Goal: Book appointment/travel/reservation

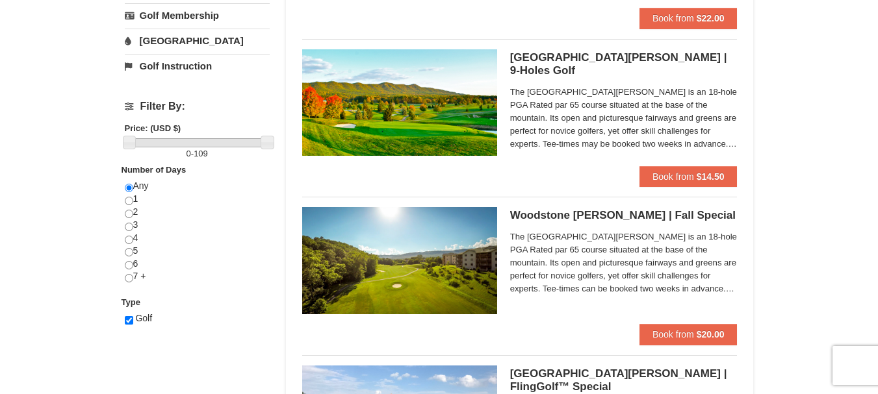
scroll to position [130, 0]
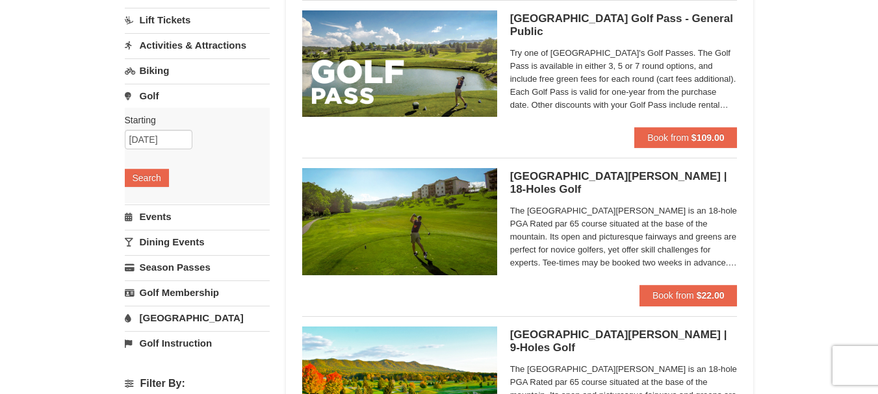
click at [185, 18] on link "Lift Tickets" at bounding box center [197, 20] width 145 height 24
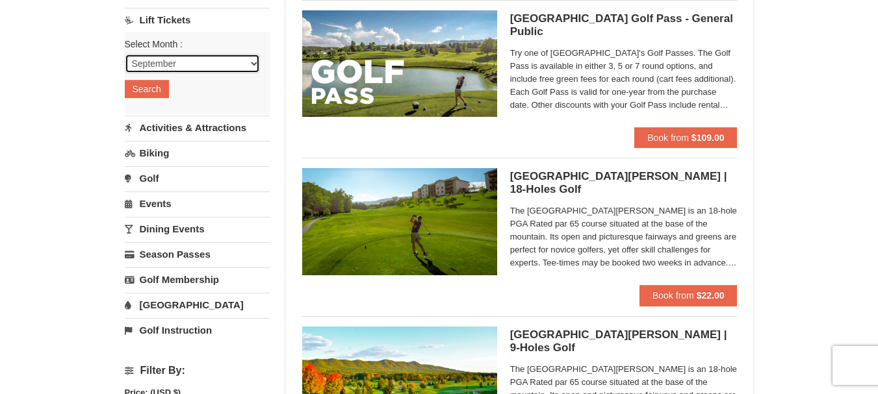
click at [251, 62] on select "September October November December January February March April May June July …" at bounding box center [192, 63] width 135 height 19
select select "11"
click at [125, 54] on select "September October November December January February March April May June July …" at bounding box center [192, 63] width 135 height 19
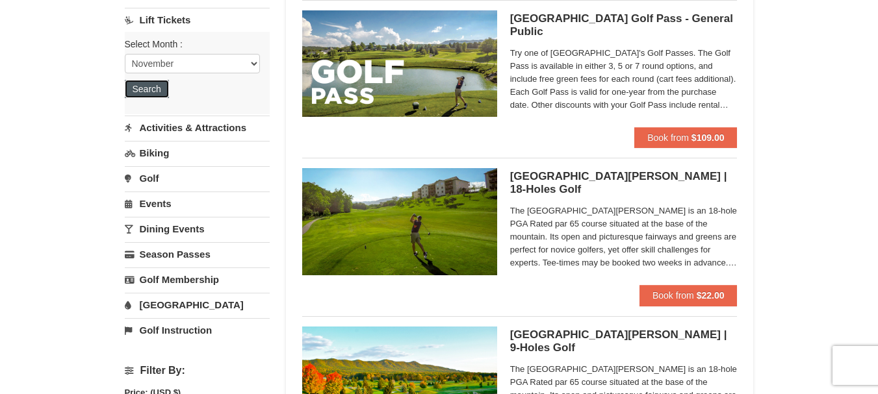
click at [151, 86] on button "Search" at bounding box center [147, 89] width 44 height 18
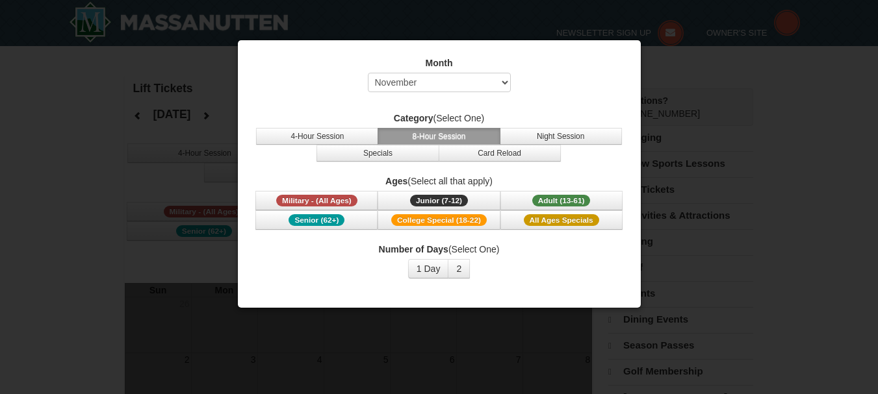
select select "11"
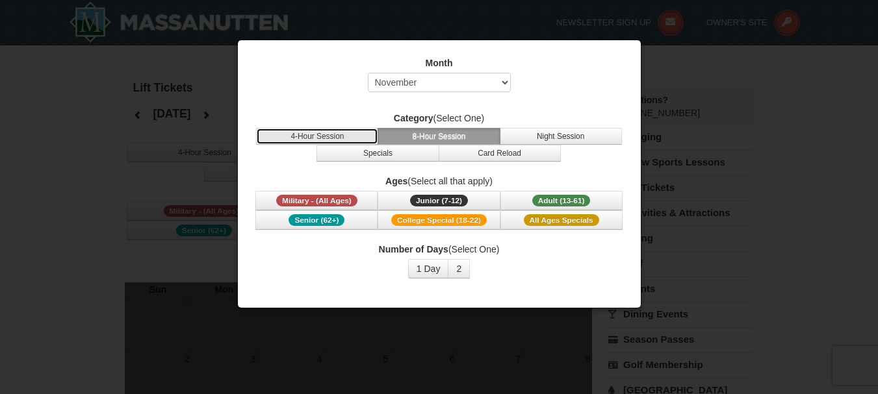
click at [334, 135] on button "4-Hour Session" at bounding box center [317, 136] width 122 height 17
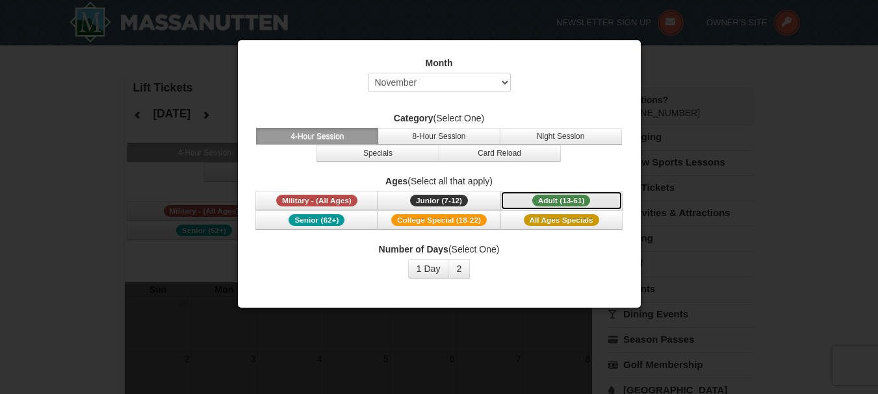
click at [567, 197] on span "Adult (13-61)" at bounding box center [561, 201] width 58 height 12
click at [758, 84] on div at bounding box center [439, 197] width 878 height 394
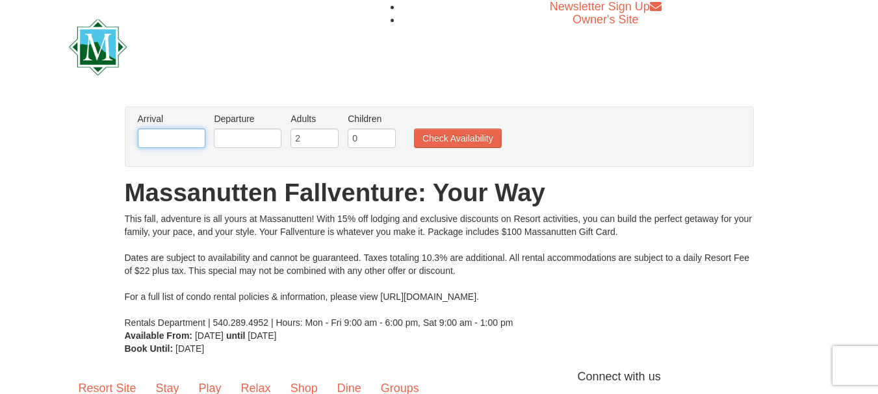
click at [183, 137] on input "text" at bounding box center [172, 138] width 68 height 19
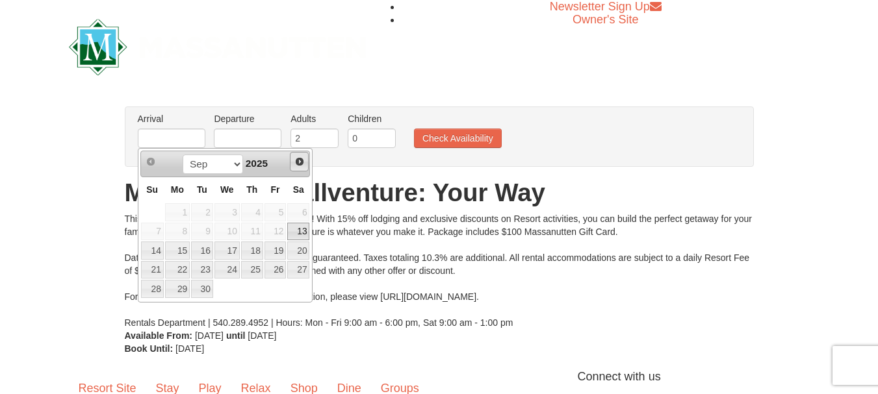
click at [302, 164] on span "Next" at bounding box center [299, 162] width 10 height 10
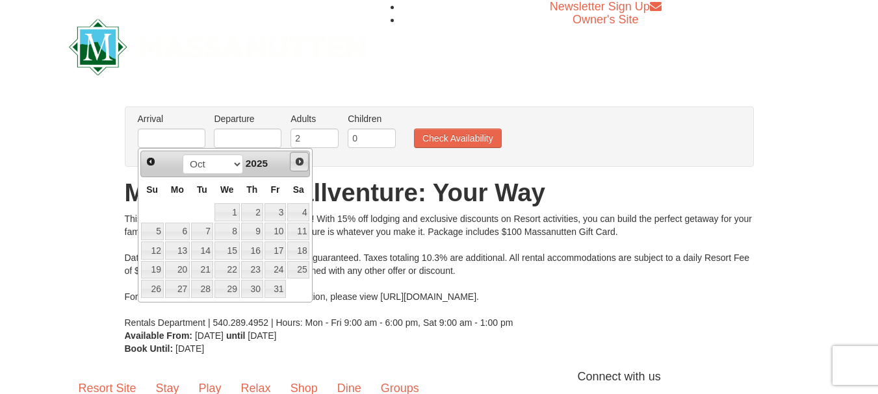
click at [302, 164] on span "Next" at bounding box center [299, 162] width 10 height 10
click at [277, 290] on link "28" at bounding box center [276, 289] width 22 height 18
type input "11/28/2025"
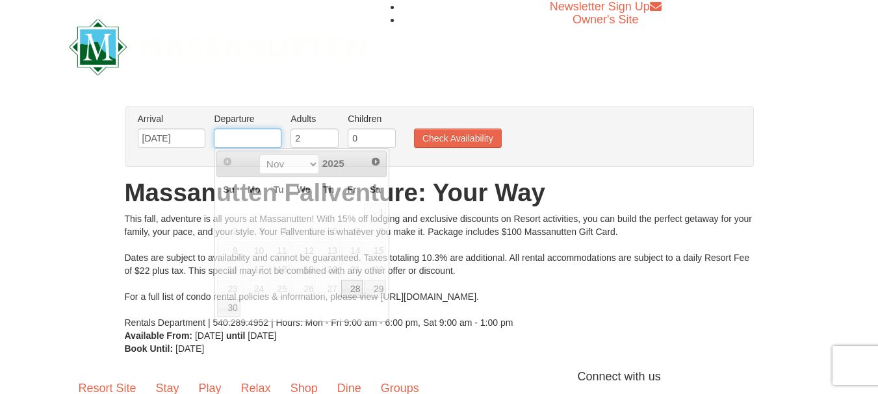
click at [255, 136] on input "text" at bounding box center [248, 138] width 68 height 19
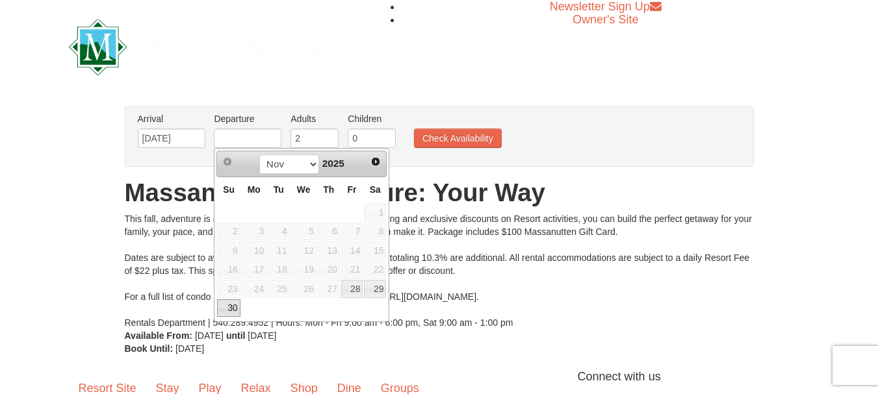
click at [231, 313] on link "30" at bounding box center [228, 309] width 23 height 18
type input "11/30/2025"
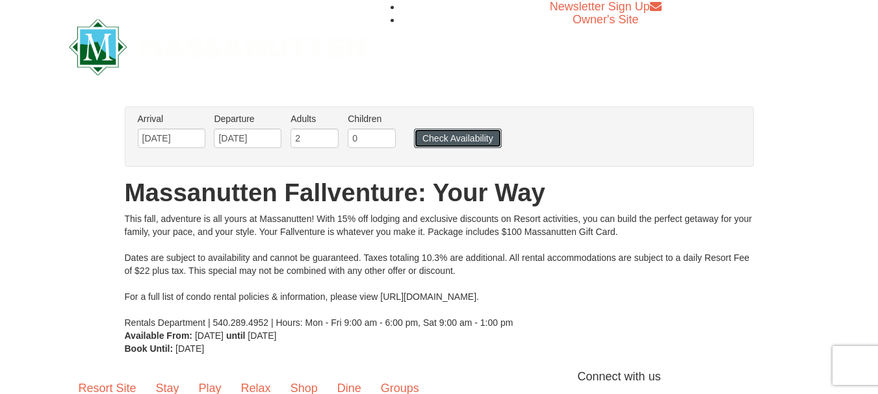
click at [454, 140] on button "Check Availability" at bounding box center [458, 138] width 88 height 19
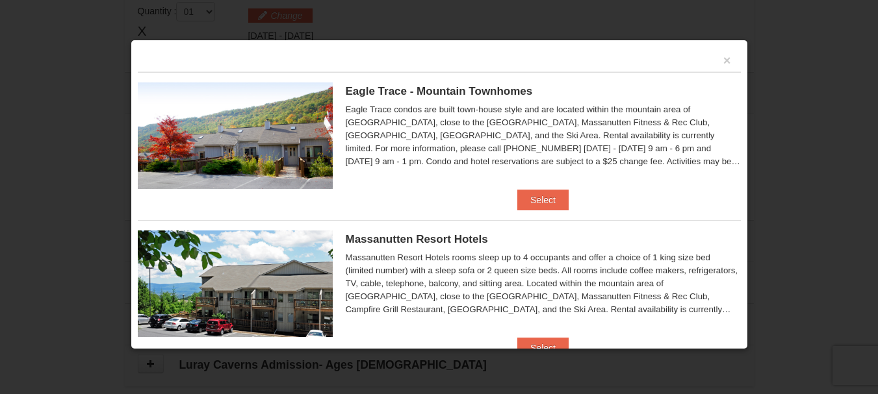
scroll to position [398, 0]
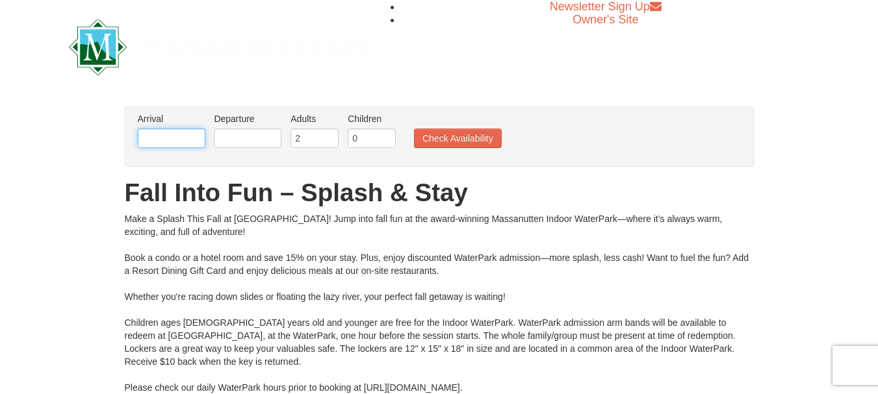
click at [171, 140] on input "text" at bounding box center [172, 138] width 68 height 19
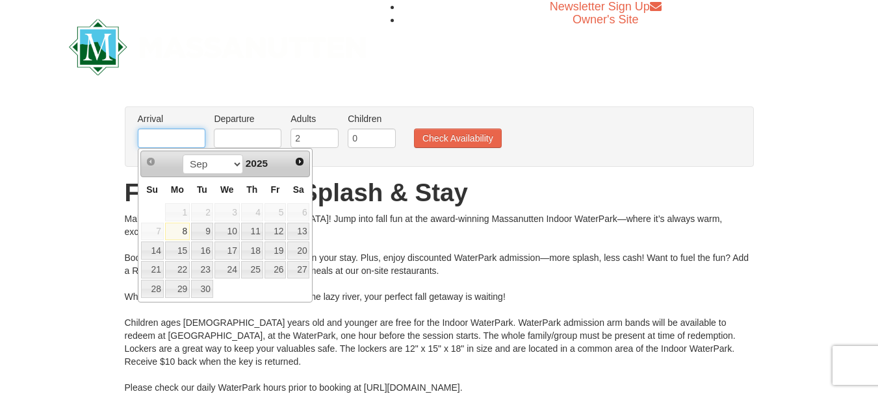
type input "[DATE]"
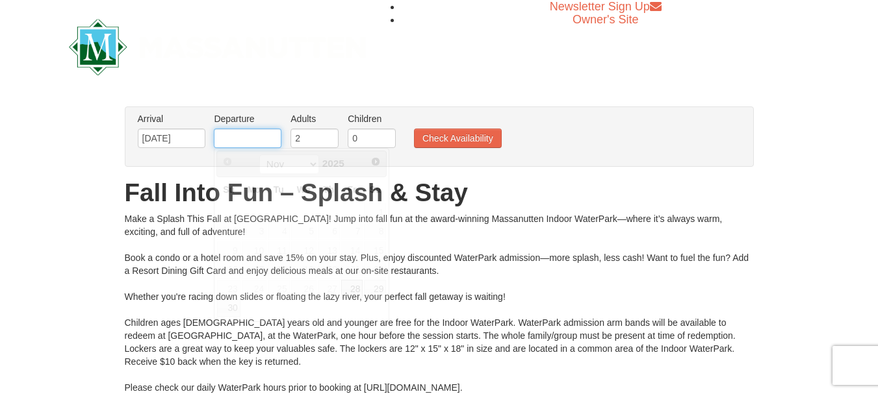
click at [252, 139] on input "text" at bounding box center [248, 138] width 68 height 19
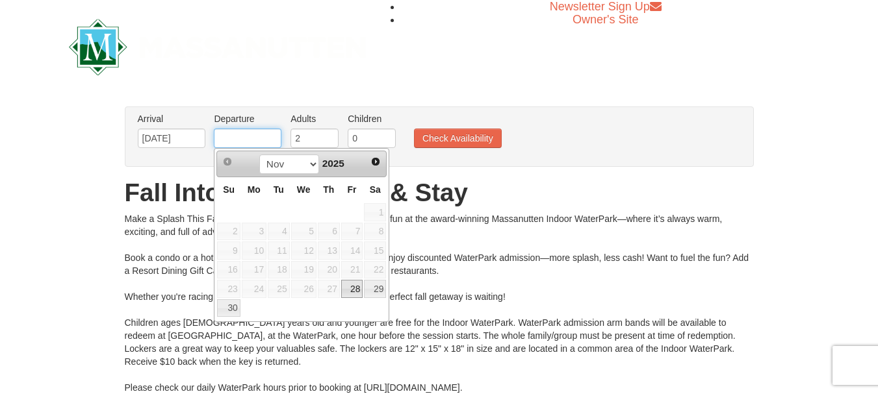
type input "[DATE]"
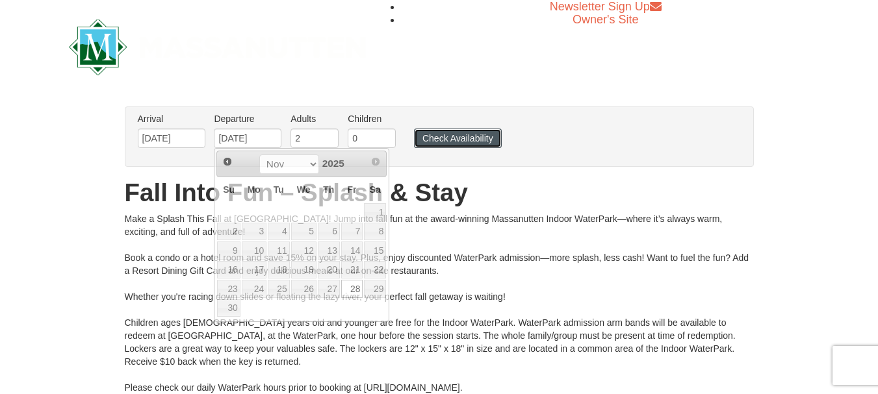
click at [448, 140] on button "Check Availability" at bounding box center [458, 138] width 88 height 19
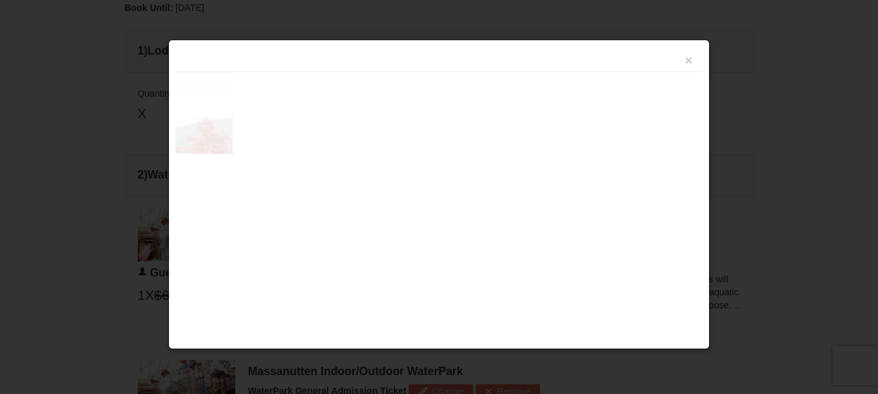
scroll to position [554, 0]
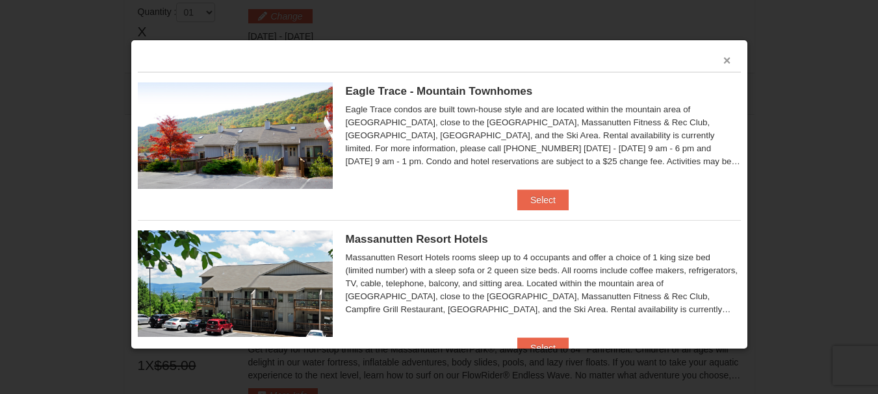
click at [723, 61] on button "×" at bounding box center [727, 60] width 8 height 13
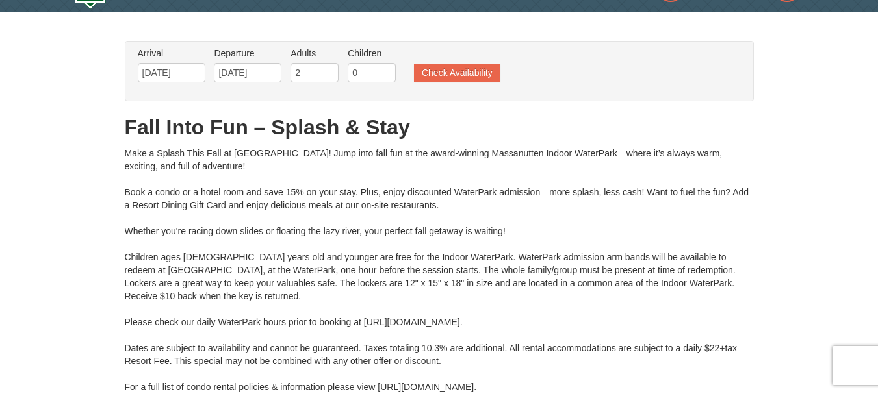
scroll to position [0, 0]
